Goal: Check status: Check status

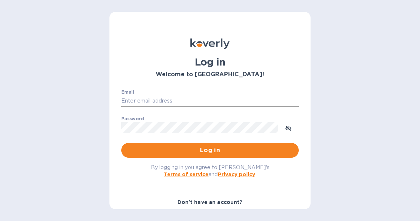
click at [133, 98] on input "Email" at bounding box center [209, 100] width 177 height 11
type input "[EMAIL_ADDRESS][DOMAIN_NAME]"
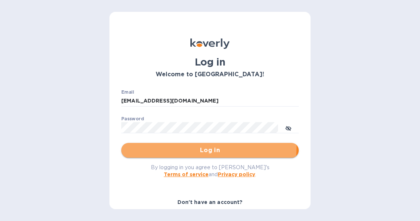
click at [190, 147] on span "Log in" at bounding box center [210, 150] width 166 height 9
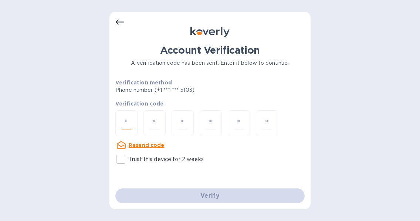
click at [125, 119] on input "number" at bounding box center [127, 123] width 10 height 14
type input "6"
type input "7"
type input "6"
type input "5"
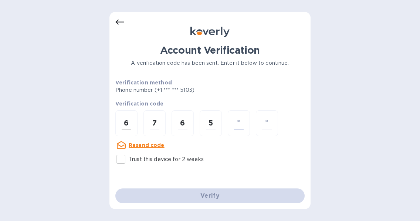
type input "9"
type input "4"
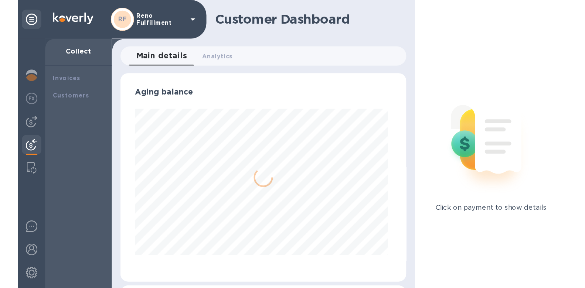
scroll to position [160, 216]
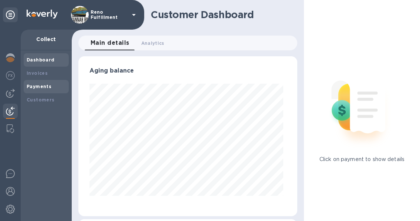
click at [34, 87] on b "Payments" at bounding box center [39, 87] width 25 height 6
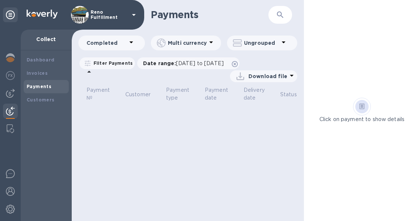
click at [125, 45] on p "Completed" at bounding box center [107, 42] width 40 height 7
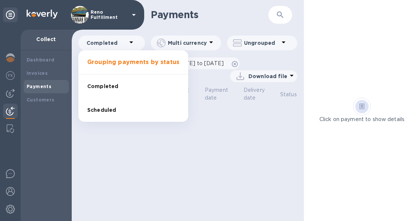
click at [134, 43] on div at bounding box center [210, 110] width 420 height 221
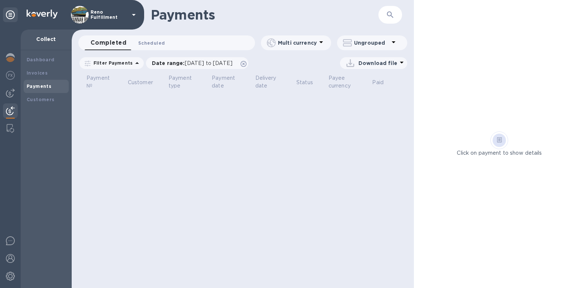
click at [155, 40] on span "Scheduled 0" at bounding box center [151, 43] width 27 height 8
click at [112, 41] on span "Completed 0" at bounding box center [105, 43] width 28 height 8
click at [204, 62] on span "[DATE] to [DATE]" at bounding box center [209, 63] width 48 height 6
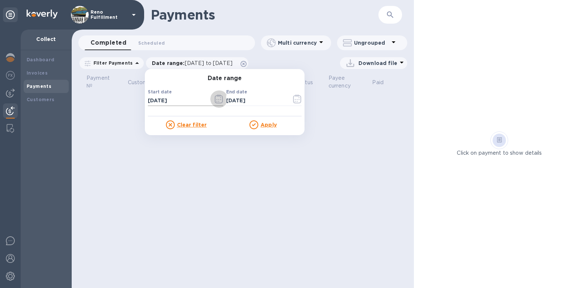
click at [215, 100] on icon "button" at bounding box center [219, 99] width 9 height 9
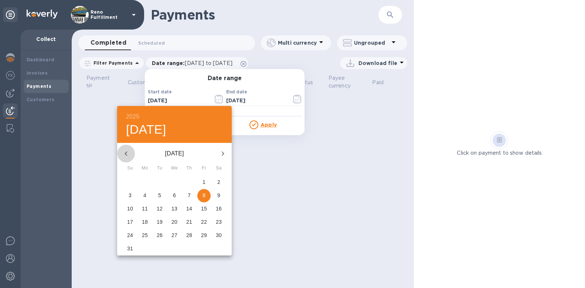
click at [127, 153] on icon "button" at bounding box center [126, 153] width 9 height 9
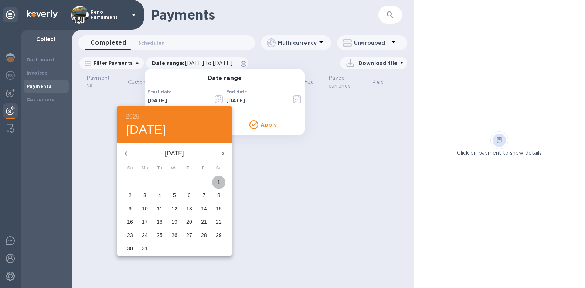
click at [216, 180] on span "1" at bounding box center [218, 182] width 13 height 7
type input "[DATE]"
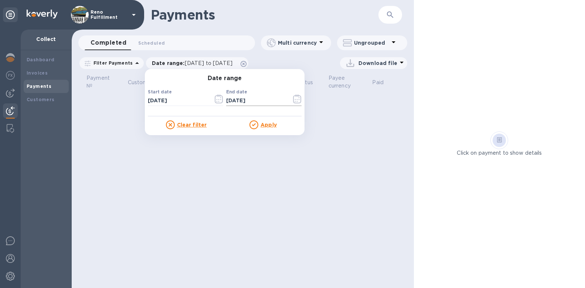
click at [293, 95] on icon "button" at bounding box center [297, 99] width 8 height 9
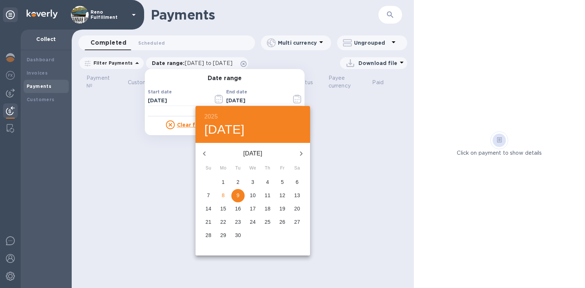
click at [235, 196] on span "9" at bounding box center [237, 195] width 13 height 7
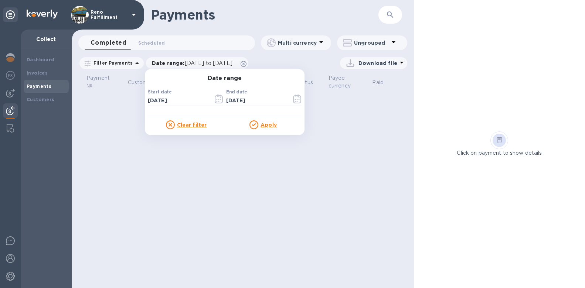
click at [252, 125] on icon at bounding box center [254, 124] width 4 height 3
click at [261, 125] on u "Apply" at bounding box center [269, 125] width 16 height 6
